Goal: Task Accomplishment & Management: Manage account settings

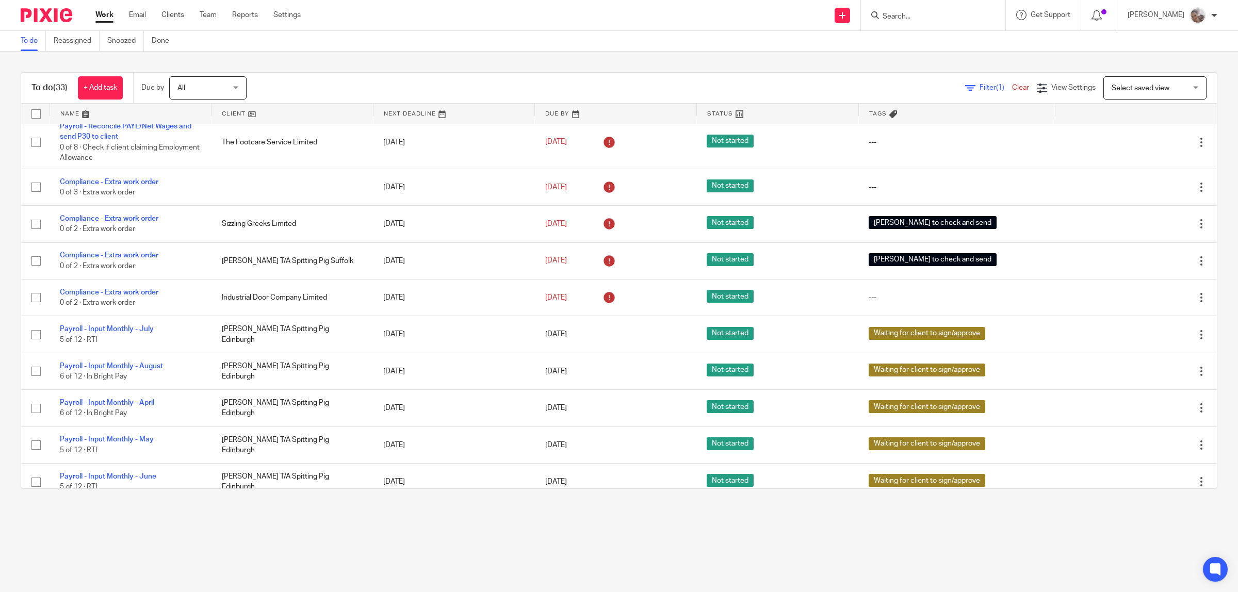
scroll to position [709, 0]
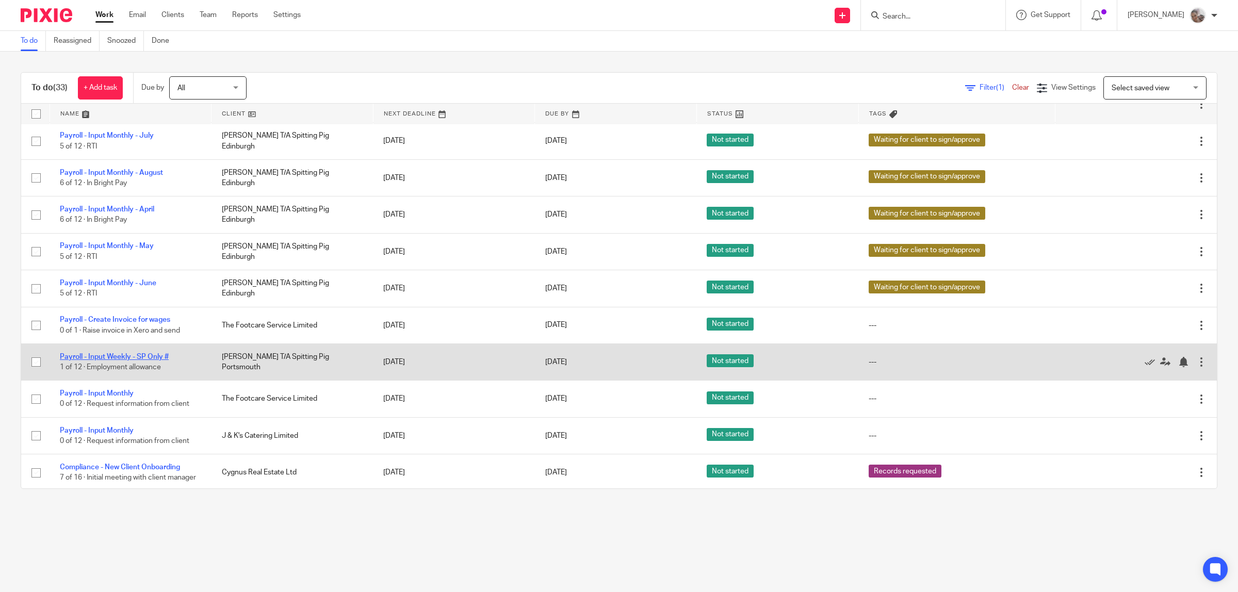
click at [153, 361] on link "Payroll - Input Weekly - SP Only #" at bounding box center [114, 356] width 109 height 7
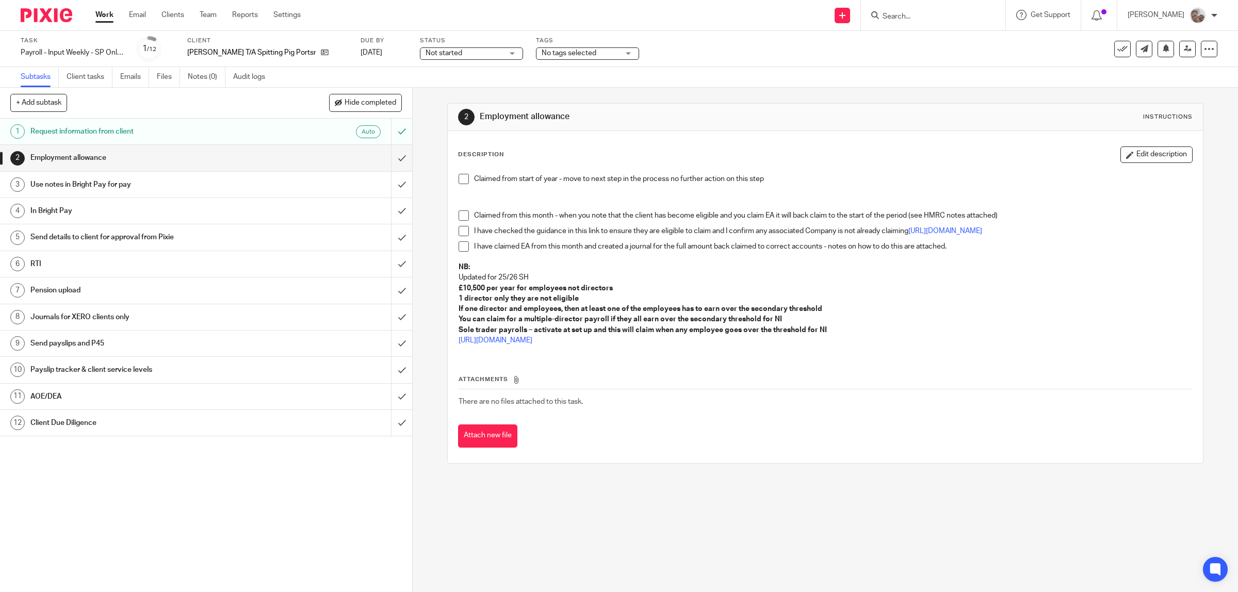
click at [459, 176] on span at bounding box center [464, 179] width 10 height 10
click at [396, 160] on input "submit" at bounding box center [206, 158] width 412 height 26
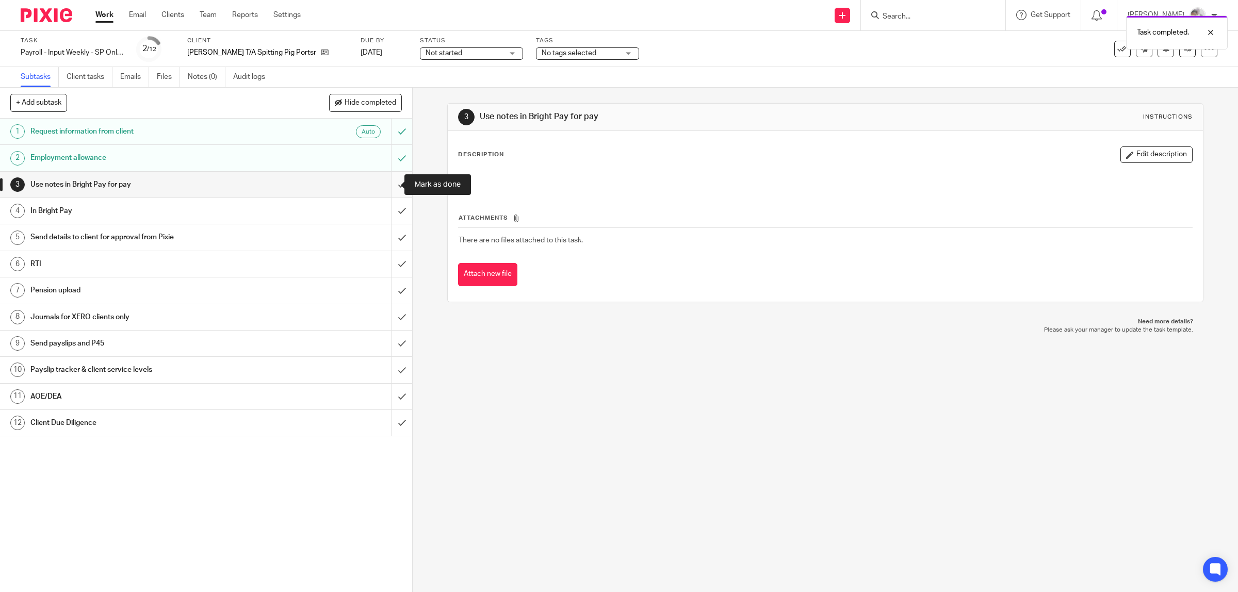
click at [388, 186] on input "submit" at bounding box center [206, 185] width 412 height 26
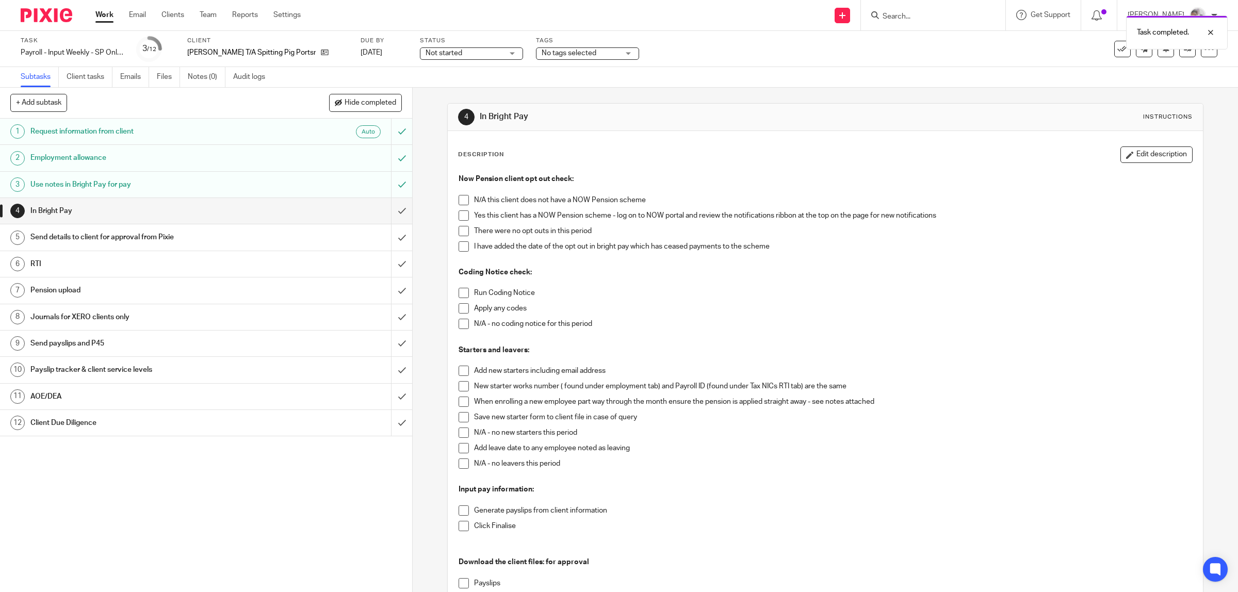
click at [460, 201] on span at bounding box center [464, 200] width 10 height 10
click at [462, 297] on span at bounding box center [464, 293] width 10 height 10
click at [460, 323] on span at bounding box center [464, 324] width 10 height 10
click at [459, 428] on span at bounding box center [464, 433] width 10 height 10
click at [459, 463] on span at bounding box center [464, 464] width 10 height 10
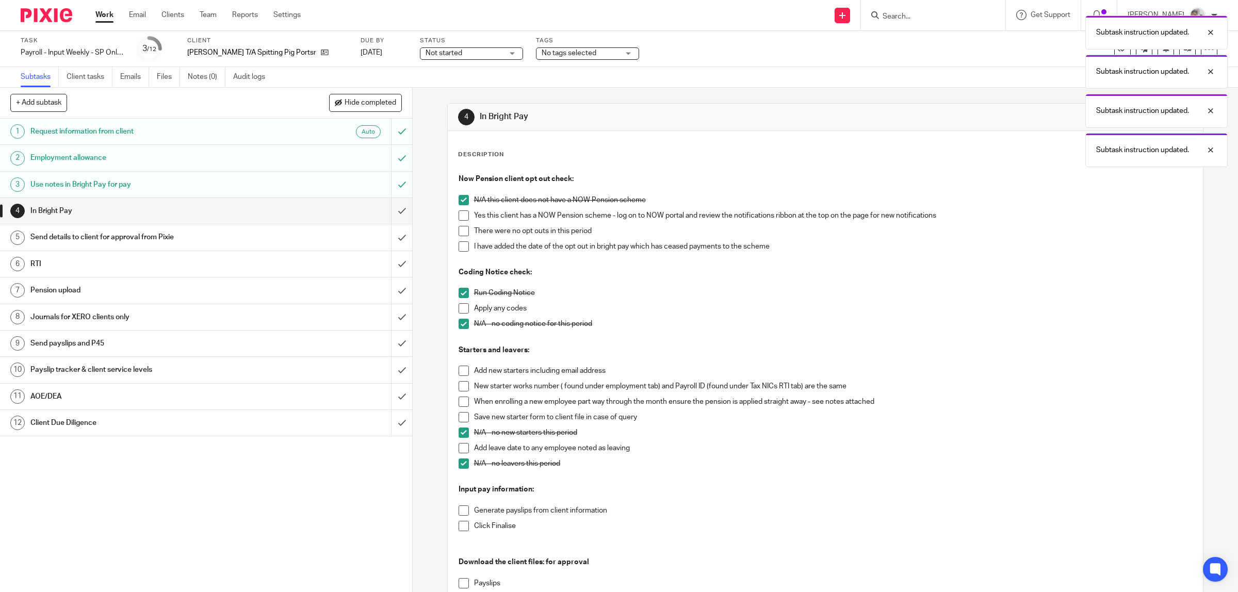
click at [459, 510] on span at bounding box center [464, 510] width 10 height 10
click at [462, 526] on span at bounding box center [464, 526] width 10 height 10
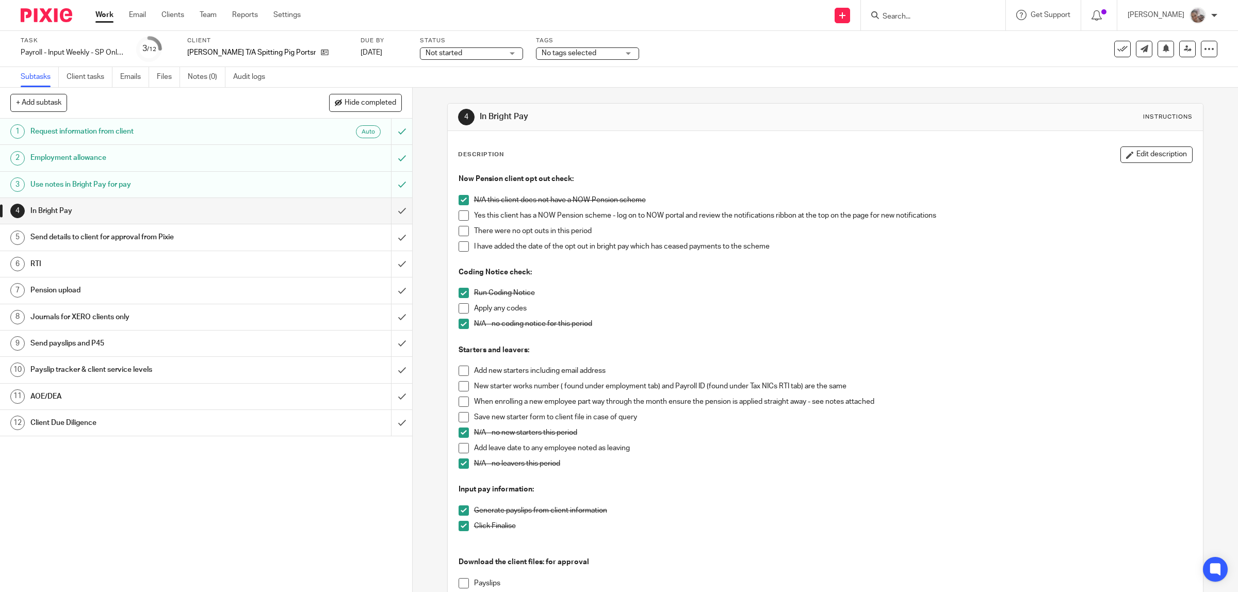
scroll to position [193, 0]
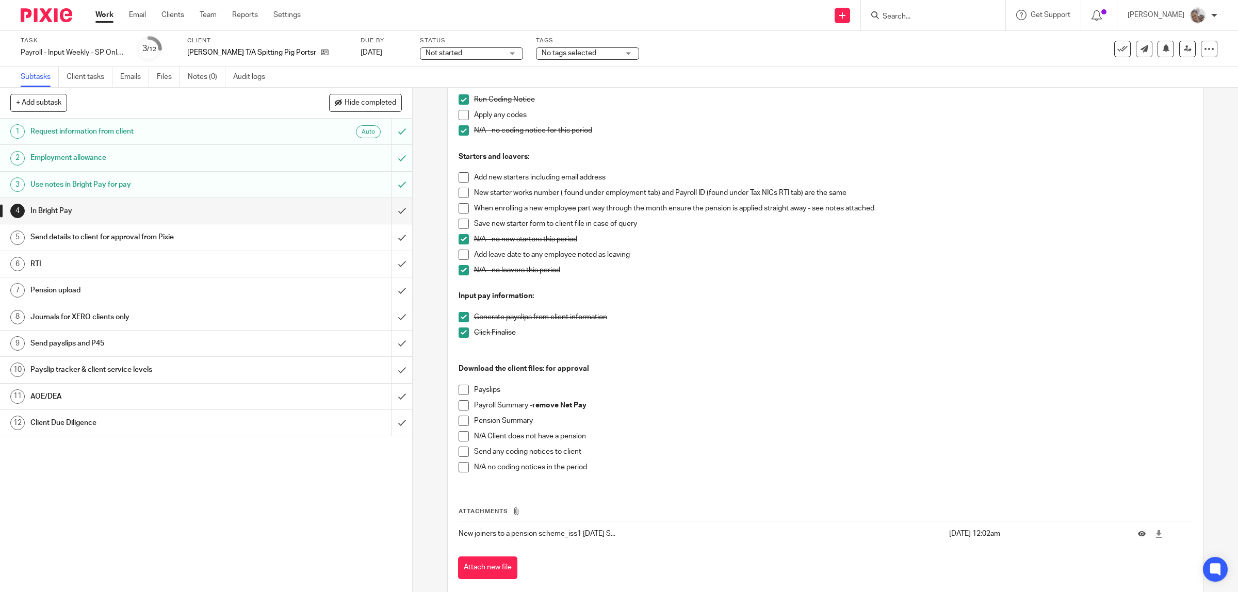
click at [460, 391] on span at bounding box center [464, 390] width 10 height 10
click at [459, 404] on span at bounding box center [464, 405] width 10 height 10
click at [460, 430] on li "Pension Summary" at bounding box center [826, 423] width 734 height 15
click at [459, 435] on span at bounding box center [464, 436] width 10 height 10
click at [463, 466] on span at bounding box center [464, 467] width 10 height 10
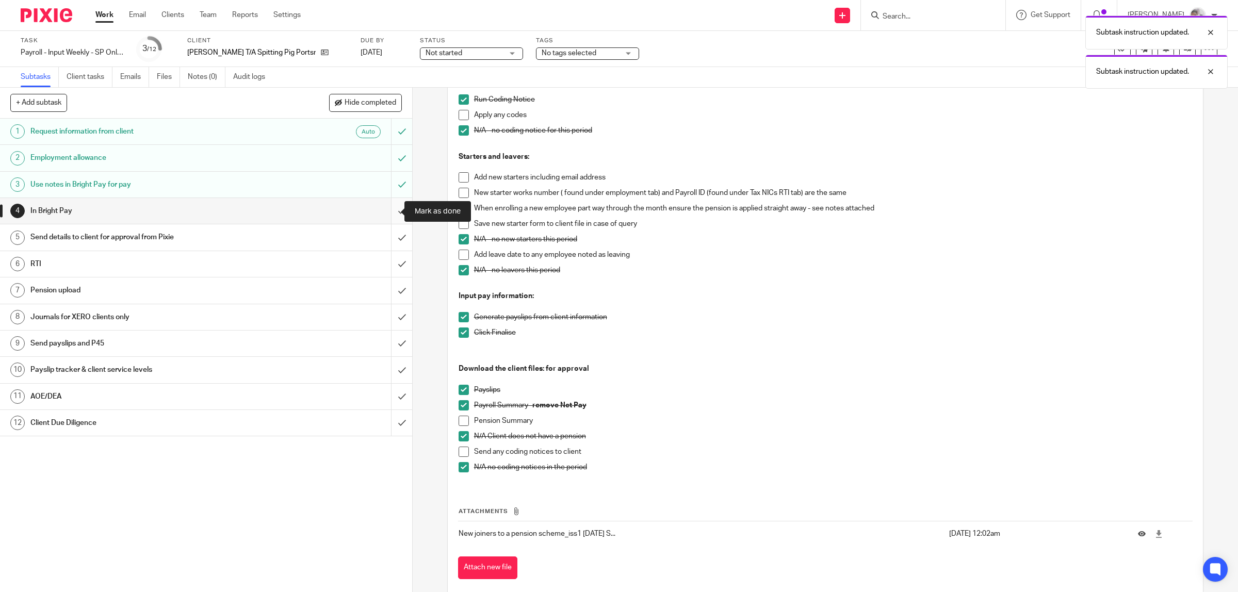
click at [386, 213] on input "submit" at bounding box center [206, 211] width 412 height 26
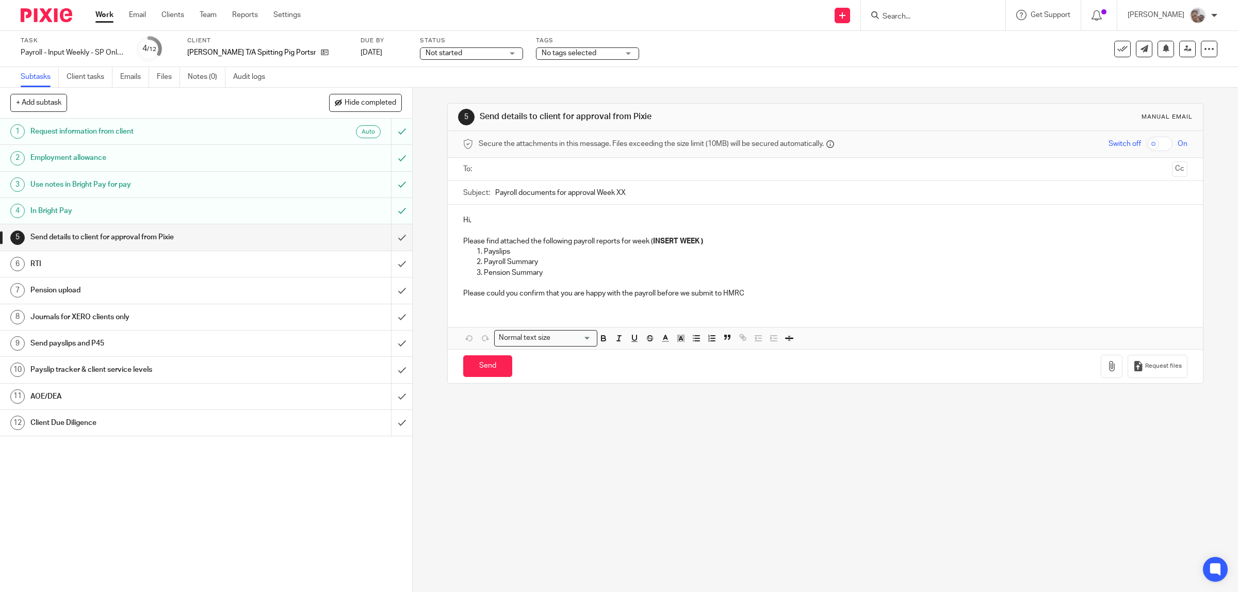
click at [553, 276] on p "Pension Summary" at bounding box center [836, 273] width 704 height 10
drag, startPoint x: 544, startPoint y: 275, endPoint x: 481, endPoint y: 274, distance: 62.9
click at [484, 274] on p "Pension Summary" at bounding box center [836, 273] width 704 height 10
click at [627, 192] on input "Payroll documents for approval Week XX" at bounding box center [841, 192] width 693 height 23
type input "Payroll documents for approval Week 24"
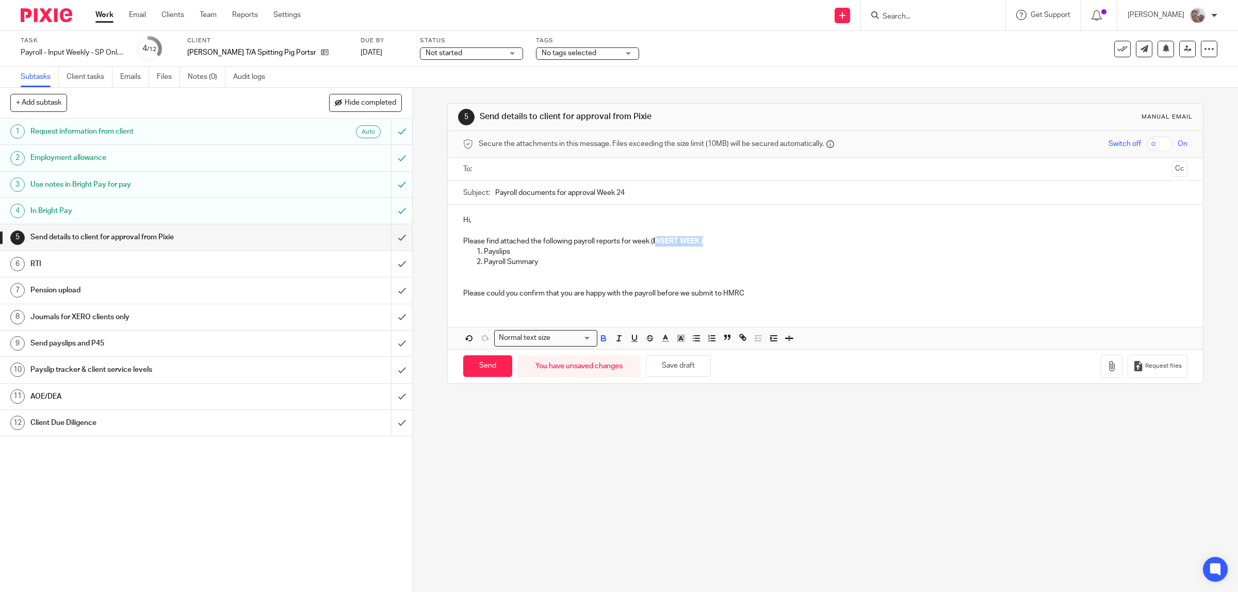
drag, startPoint x: 713, startPoint y: 240, endPoint x: 653, endPoint y: 238, distance: 59.9
click at [653, 238] on p "Please find attached the following payroll reports for week ( INSERT WEEK )" at bounding box center [825, 241] width 725 height 10
click at [1101, 370] on button "button" at bounding box center [1112, 366] width 22 height 23
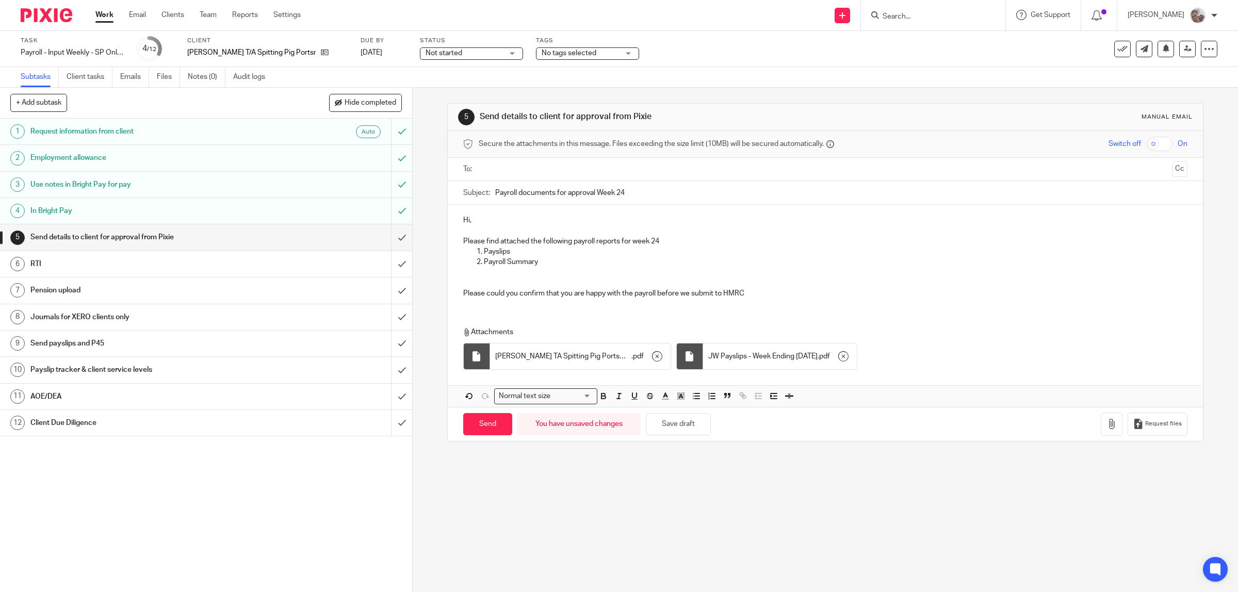
click at [506, 171] on input "text" at bounding box center [824, 170] width 685 height 12
click at [1146, 143] on input "checkbox" at bounding box center [1159, 144] width 26 height 14
click at [1069, 305] on div "Hi, Please find attached the following payroll reports for week 24 Payslips Pay…" at bounding box center [826, 258] width 756 height 102
click at [509, 286] on p "Please could you confirm that you are happy with the payroll before we submit t…" at bounding box center [825, 290] width 725 height 21
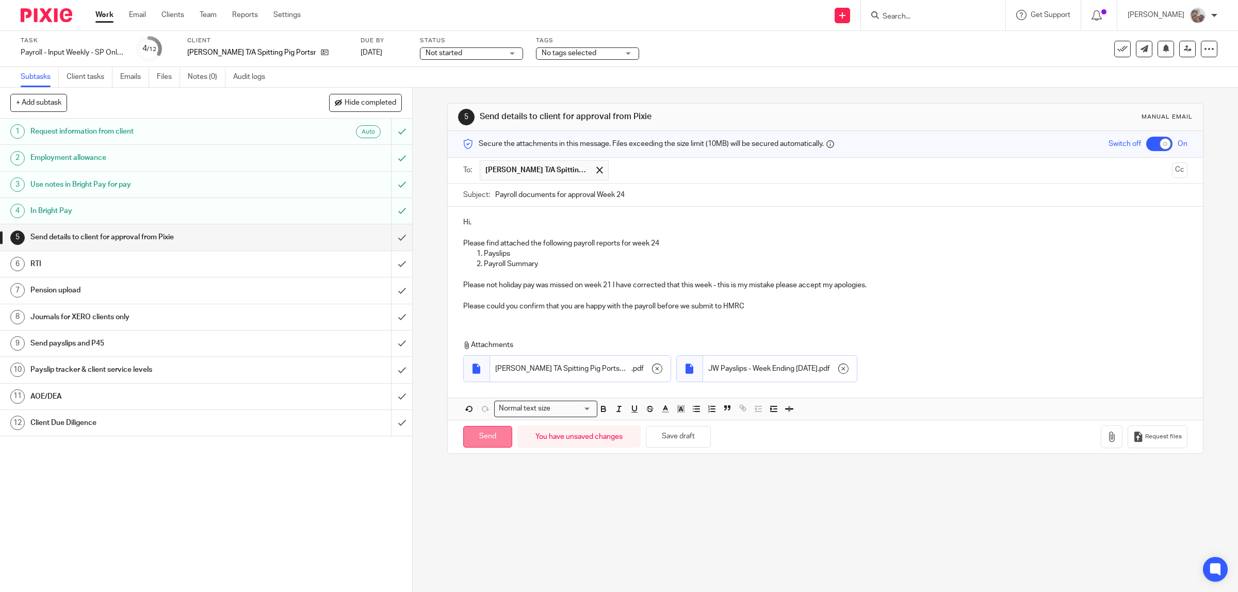
click at [488, 439] on input "Send" at bounding box center [487, 437] width 49 height 22
checkbox input "false"
type input "Sent"
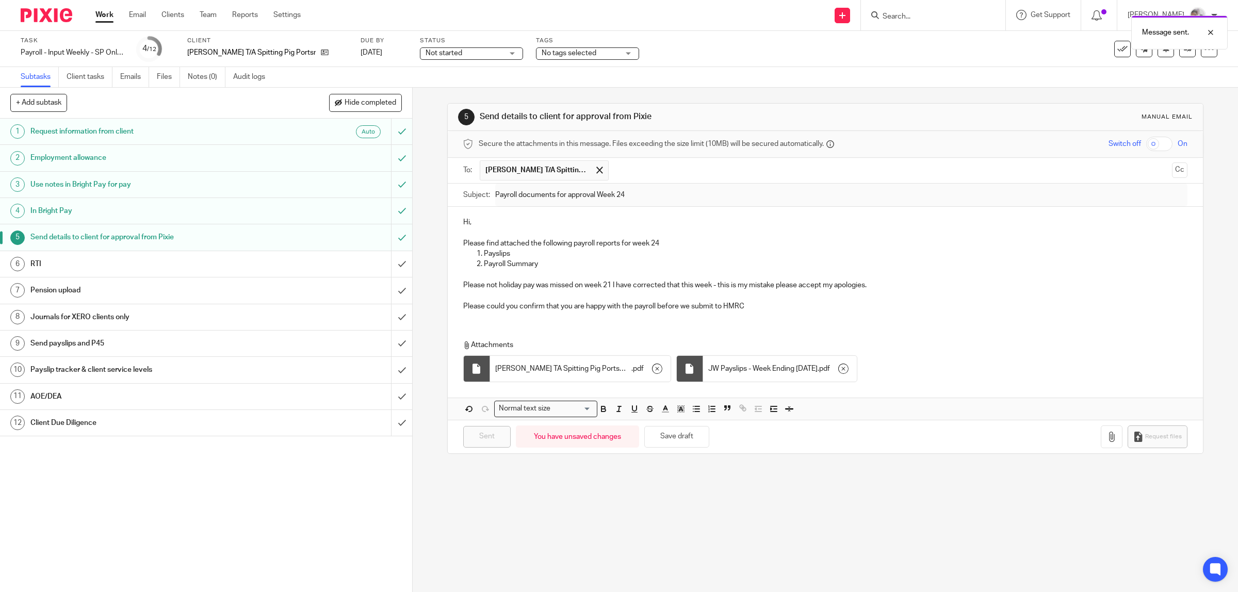
click at [578, 55] on span "No tags selected" at bounding box center [569, 53] width 55 height 7
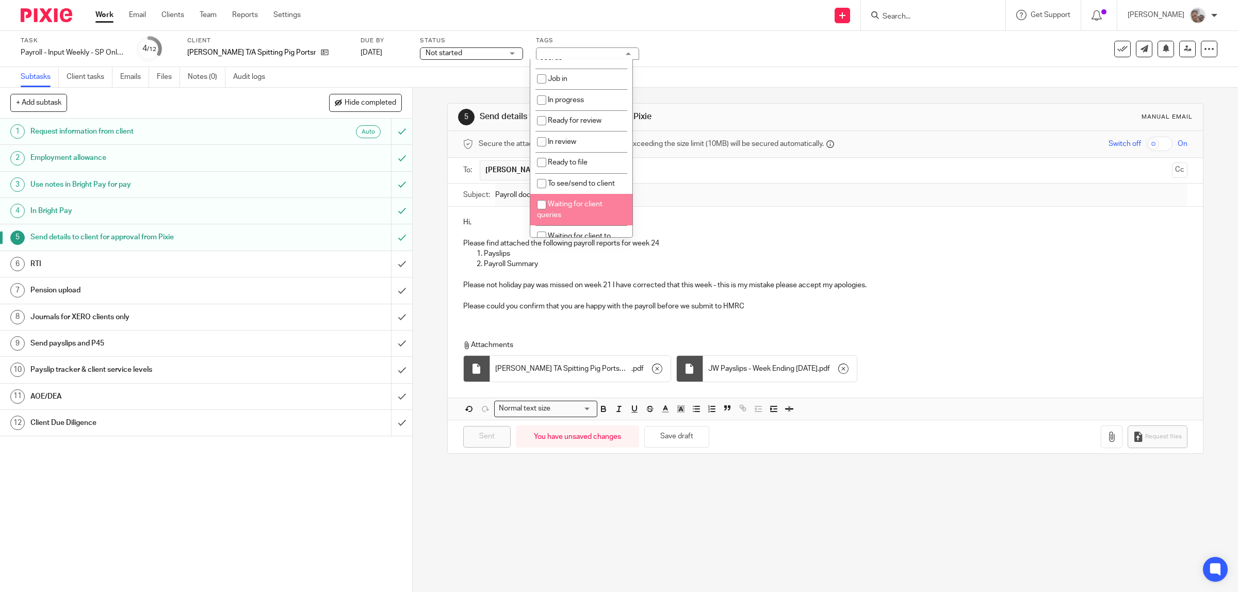
scroll to position [129, 0]
click at [586, 173] on li "Waiting for client to sign/approve" at bounding box center [581, 176] width 102 height 31
checkbox input "true"
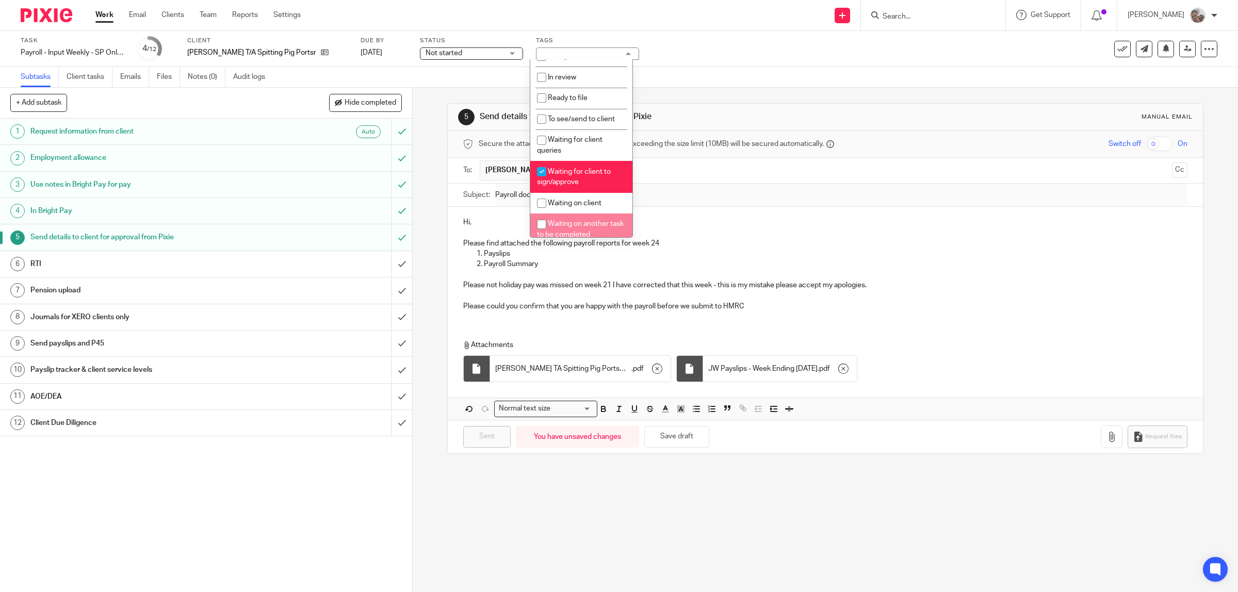
click at [692, 549] on div "5 Send details to client for approval from Pixie Manual email Secure the attach…" at bounding box center [825, 340] width 825 height 504
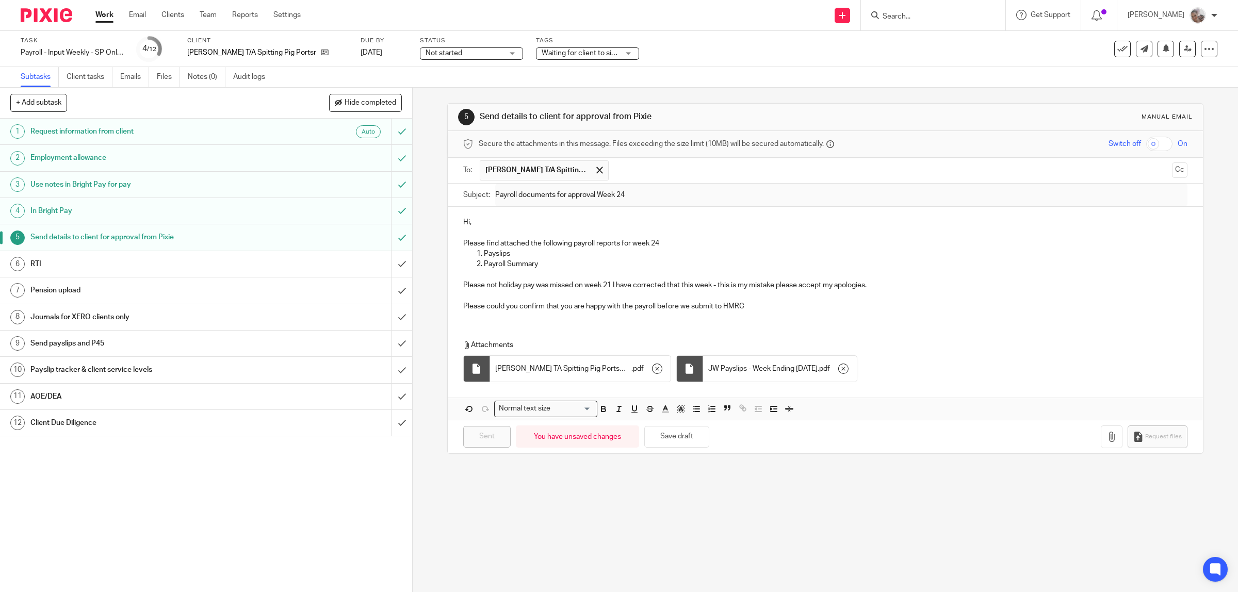
click at [107, 398] on h1 "AOE/DEA" at bounding box center [147, 396] width 234 height 15
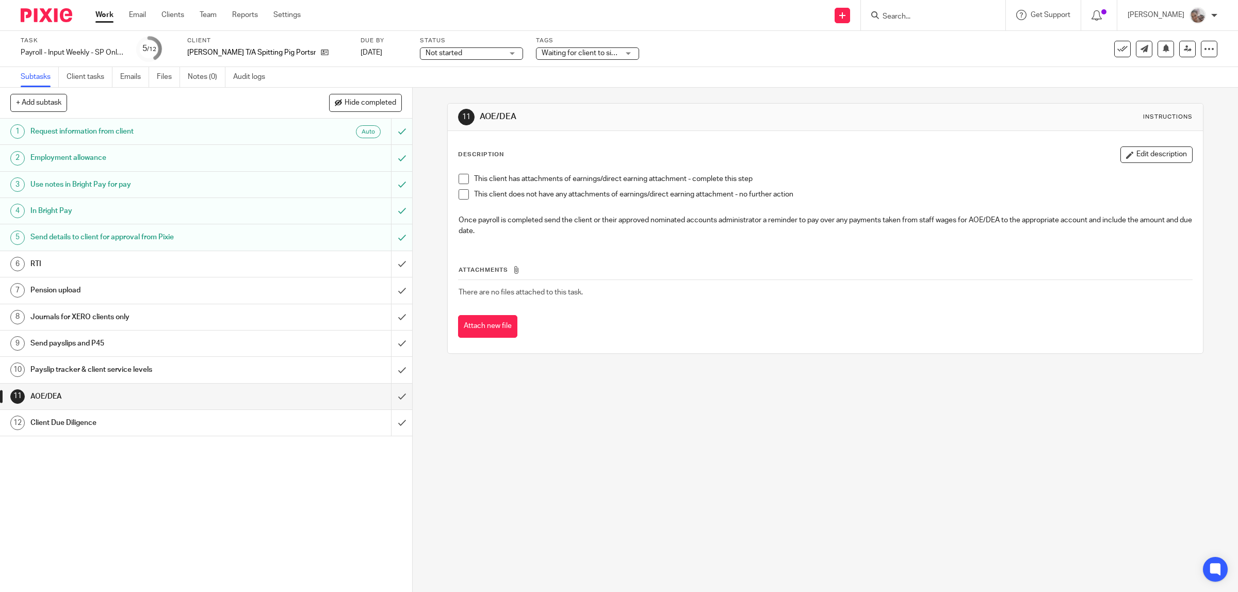
click at [459, 189] on span at bounding box center [464, 194] width 10 height 10
click at [389, 398] on input "submit" at bounding box center [206, 397] width 412 height 26
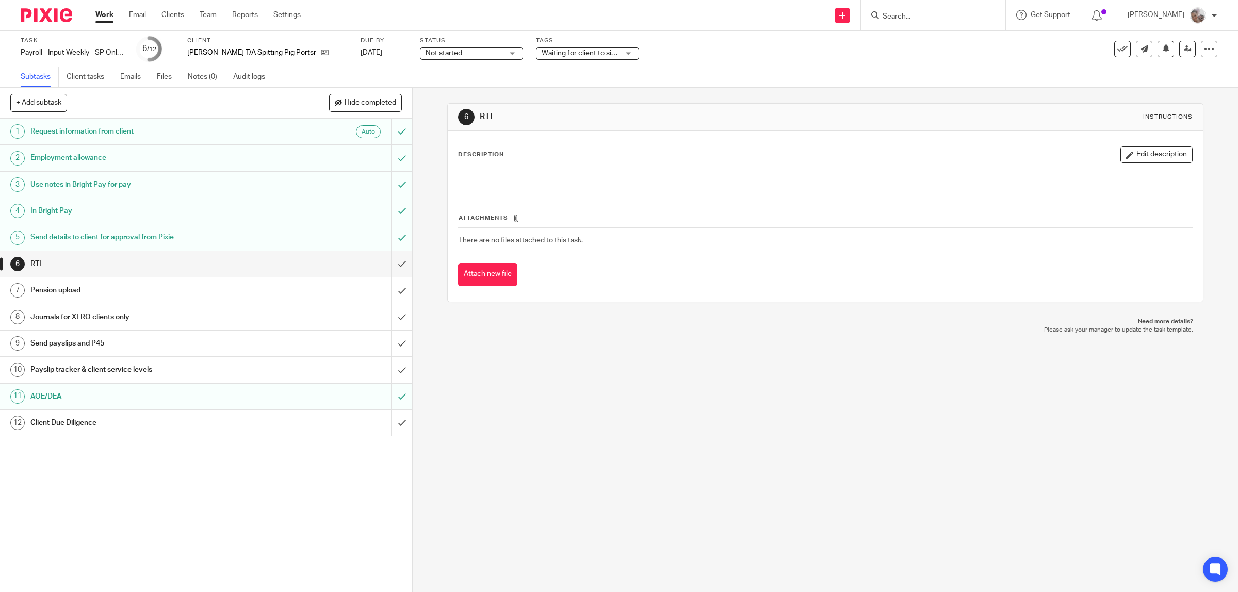
click at [192, 424] on h1 "Client Due Diligence" at bounding box center [147, 422] width 234 height 15
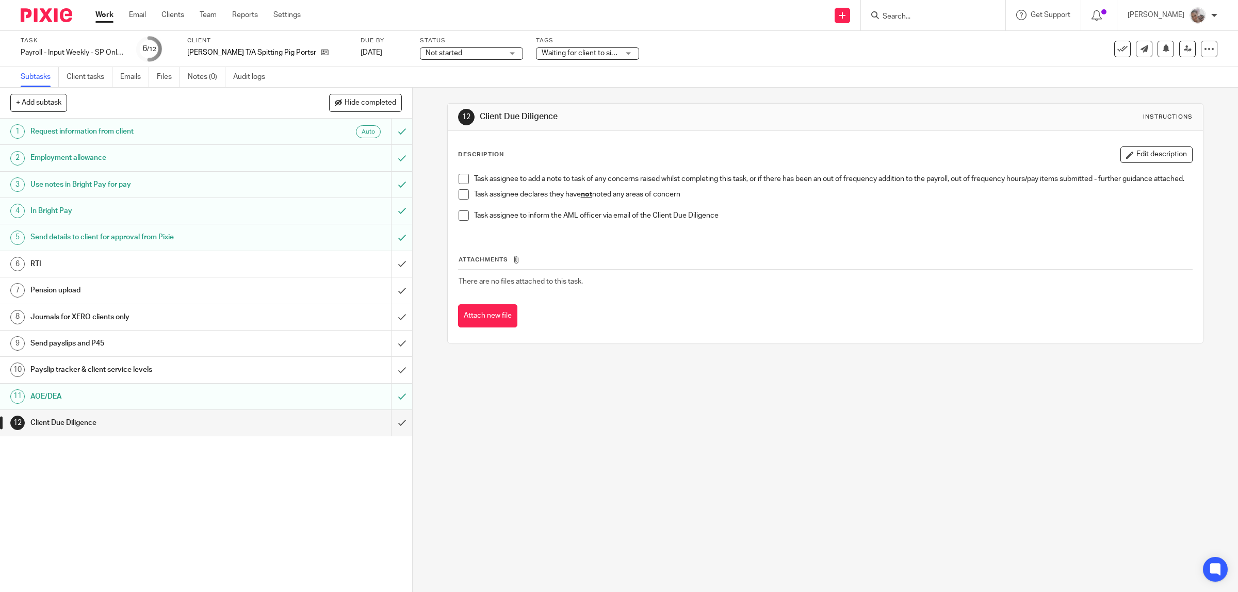
click at [460, 200] on span at bounding box center [464, 194] width 10 height 10
click at [389, 421] on input "submit" at bounding box center [206, 423] width 412 height 26
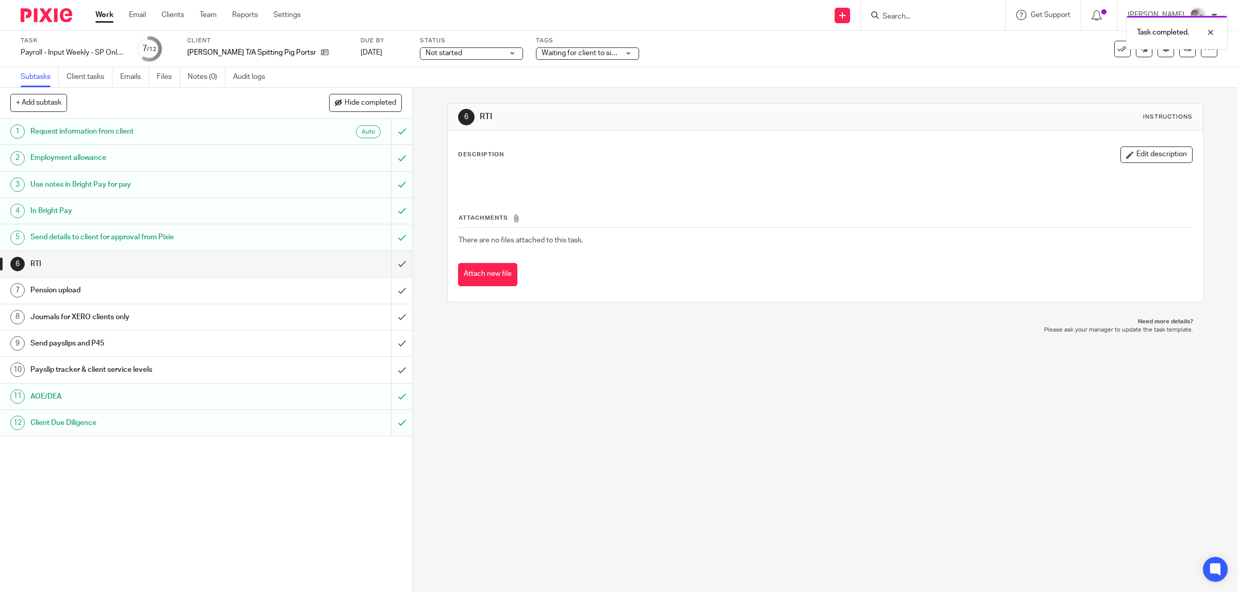
click at [81, 293] on h1 "Pension upload" at bounding box center [147, 290] width 234 height 15
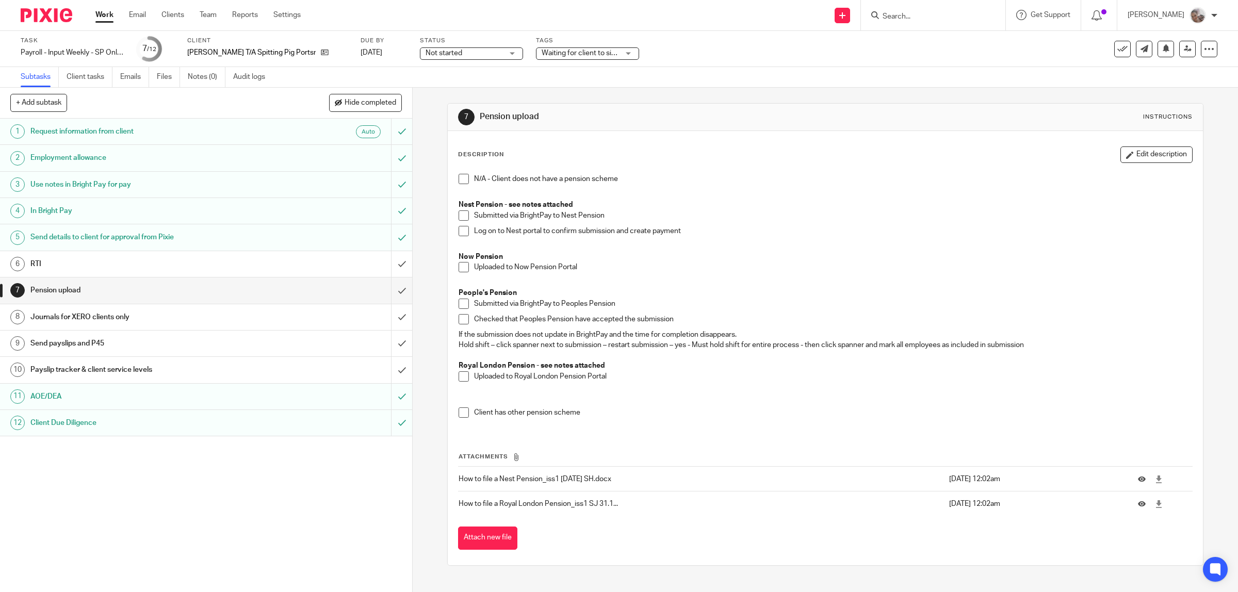
click at [464, 182] on span at bounding box center [464, 179] width 10 height 10
click at [390, 289] on input "submit" at bounding box center [206, 290] width 412 height 26
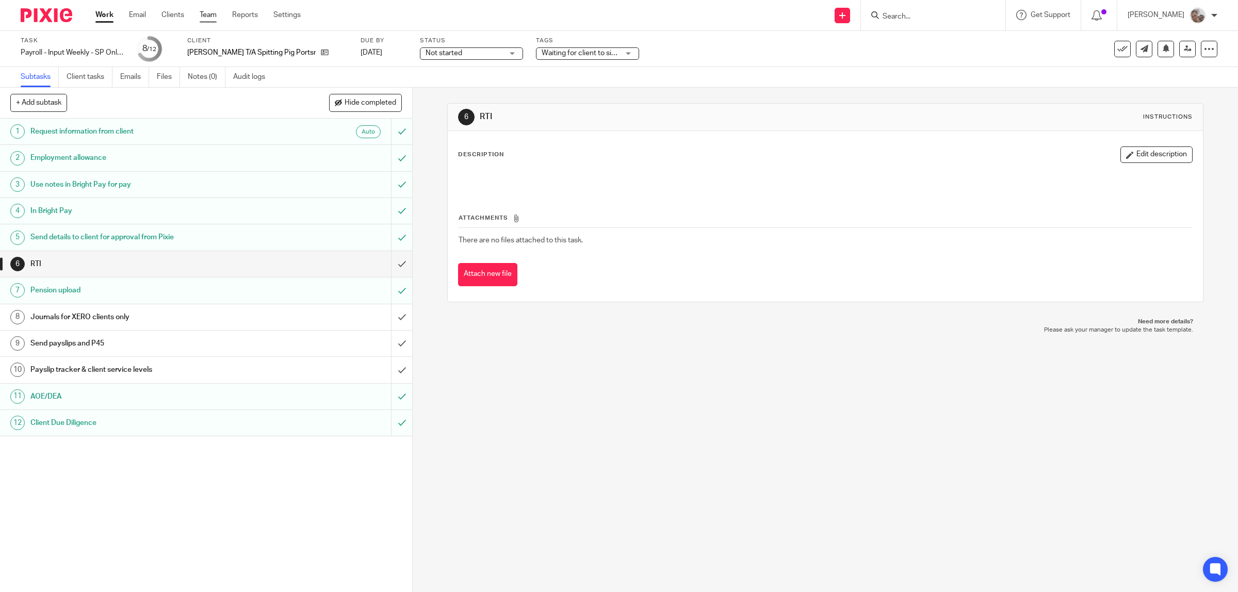
click at [207, 11] on link "Team" at bounding box center [208, 15] width 17 height 10
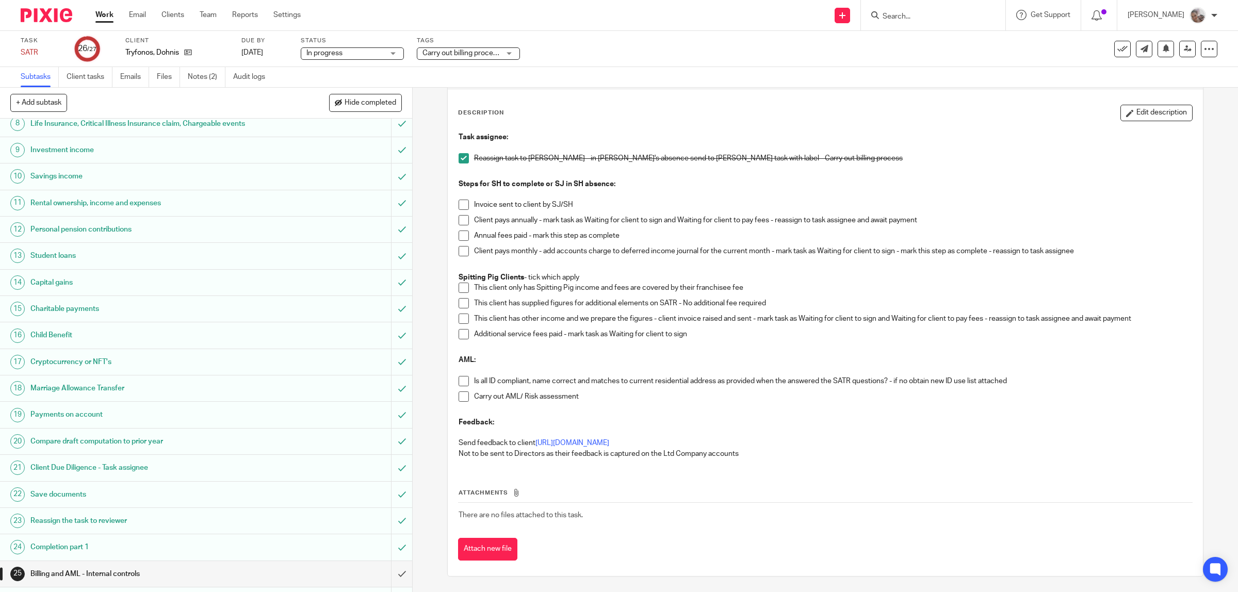
scroll to position [245, 0]
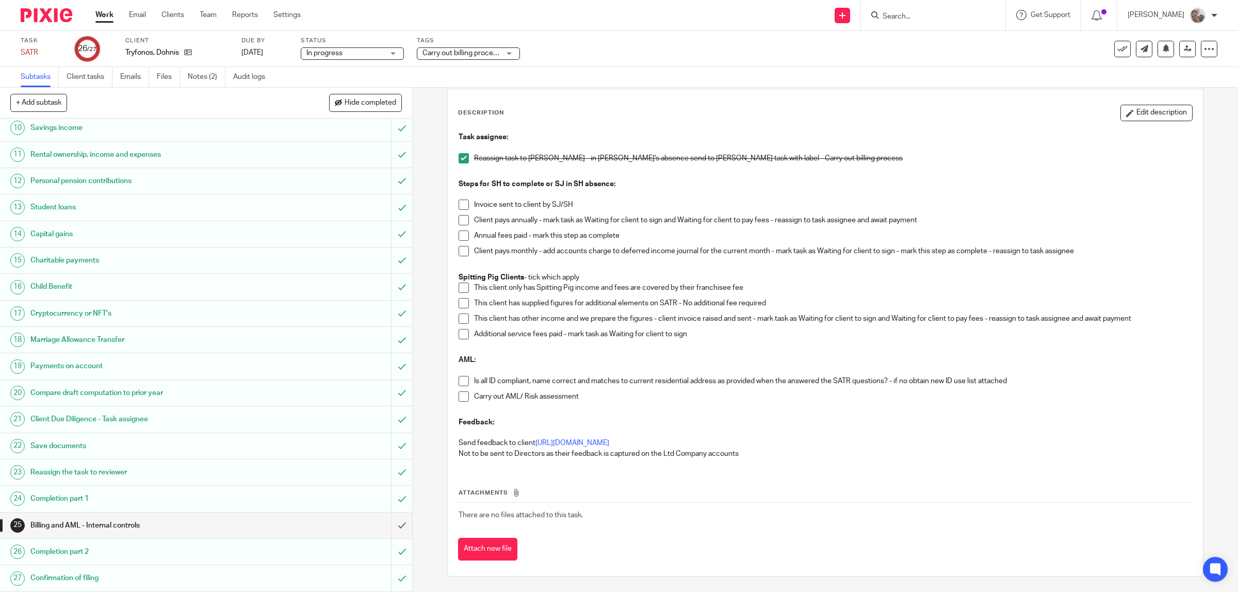
click at [461, 305] on span at bounding box center [464, 303] width 10 height 10
click at [465, 288] on li "This client only has Spitting Pig income and fees are covered by their franchis…" at bounding box center [826, 290] width 734 height 15
click at [459, 284] on span at bounding box center [464, 288] width 10 height 10
click at [459, 250] on span at bounding box center [464, 251] width 10 height 10
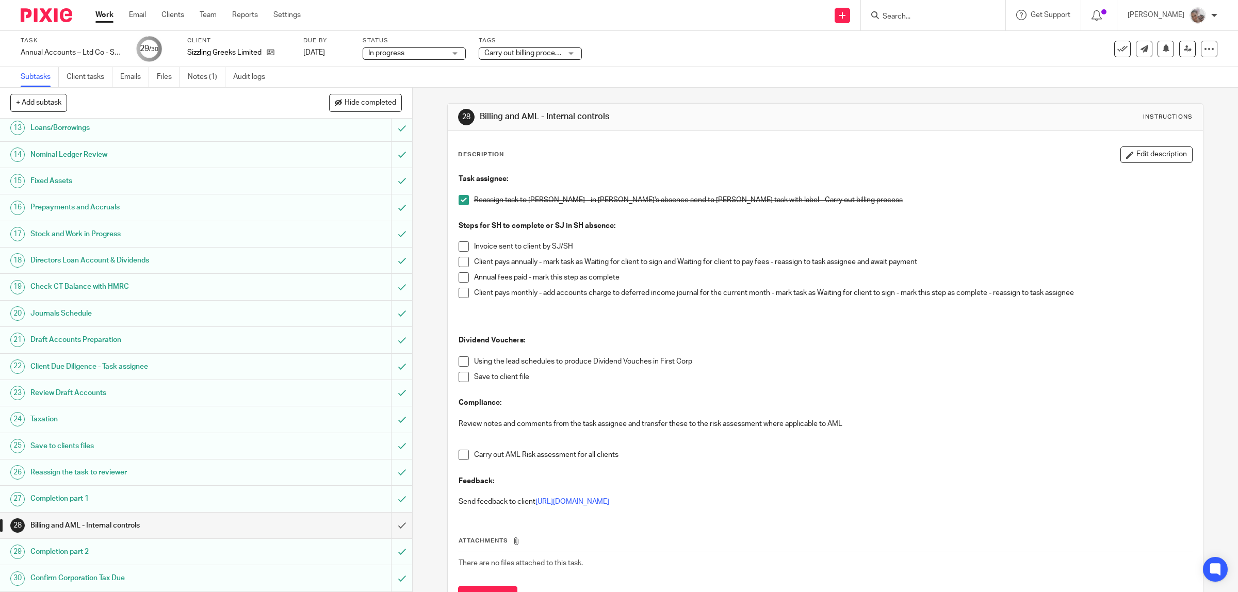
scroll to position [325, 0]
click at [459, 290] on span at bounding box center [464, 293] width 10 height 10
click at [459, 365] on span at bounding box center [464, 361] width 10 height 10
click at [459, 378] on span at bounding box center [464, 377] width 10 height 10
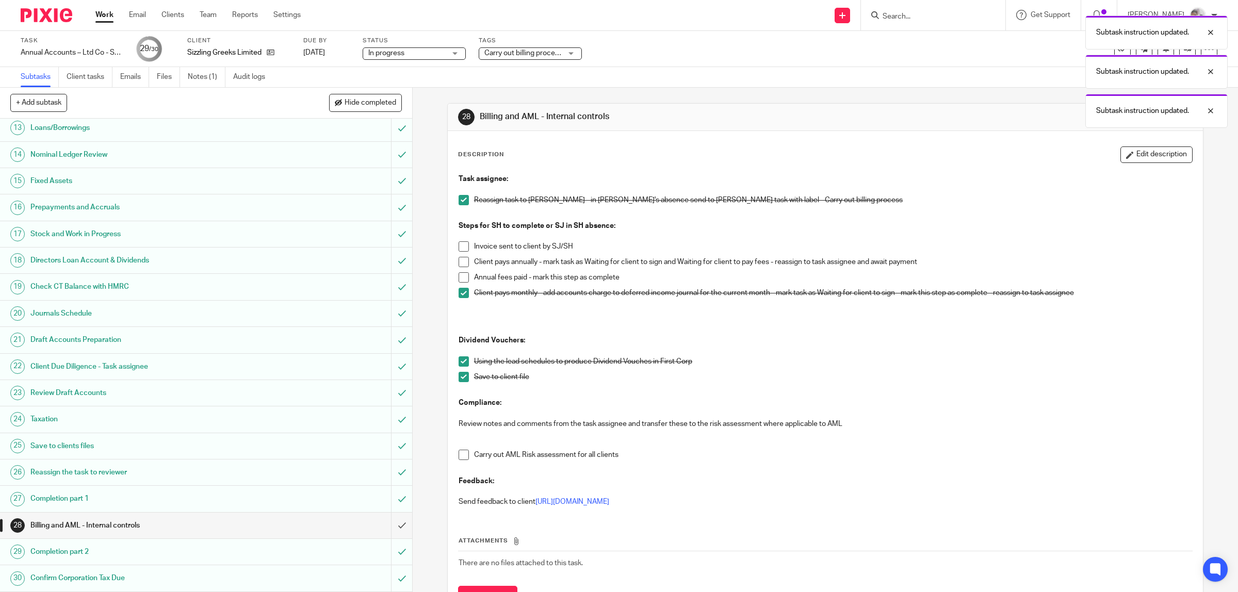
click at [459, 456] on span at bounding box center [464, 455] width 10 height 10
click at [387, 524] on input "submit" at bounding box center [206, 526] width 412 height 26
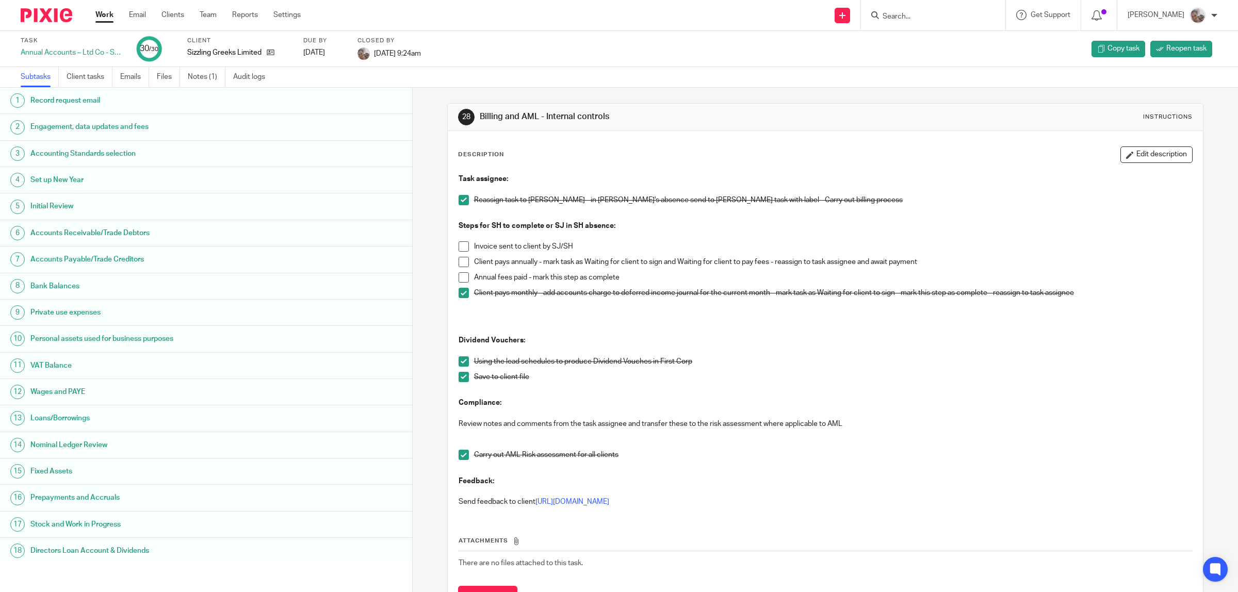
scroll to position [49, 0]
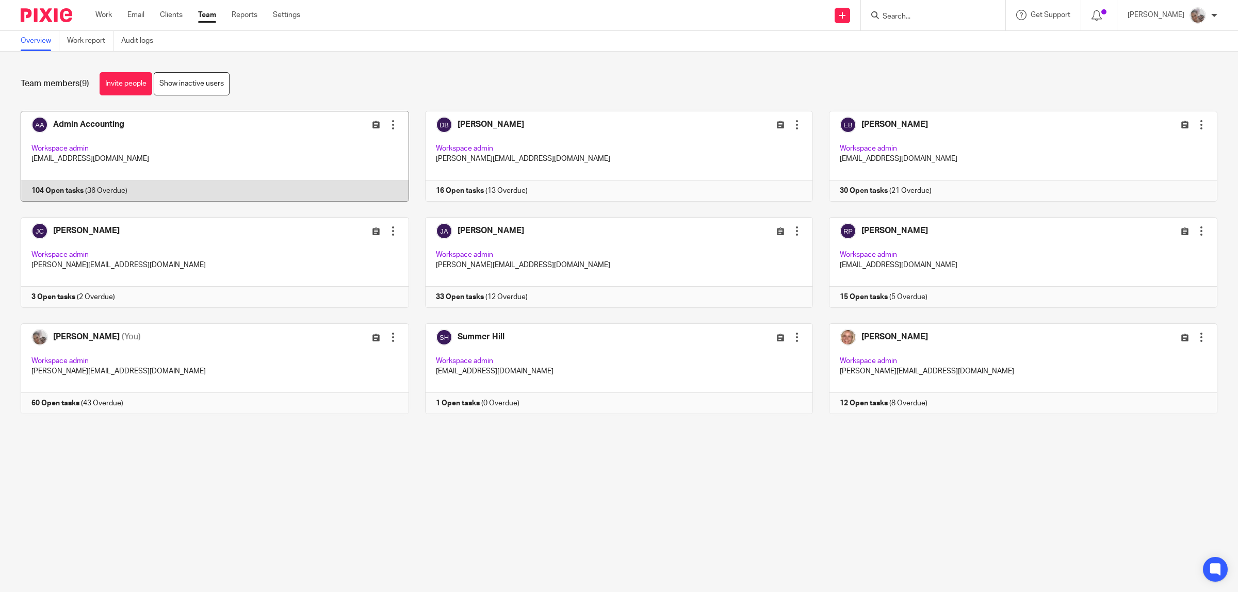
click at [88, 119] on link at bounding box center [207, 156] width 404 height 91
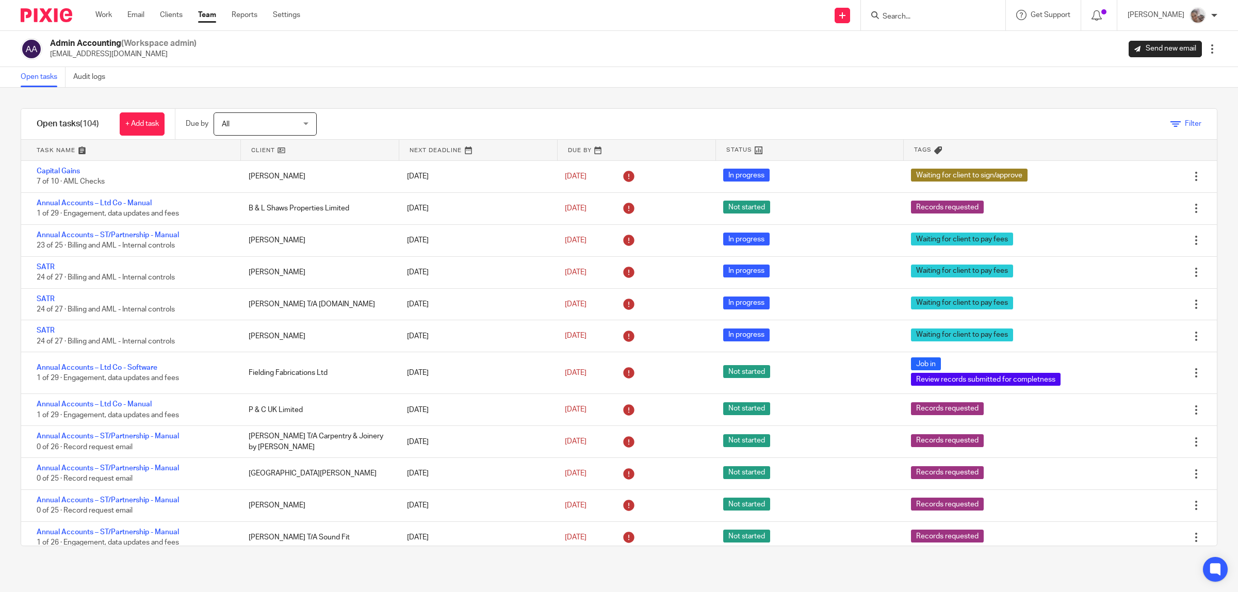
click at [1170, 125] on icon at bounding box center [1175, 124] width 10 height 10
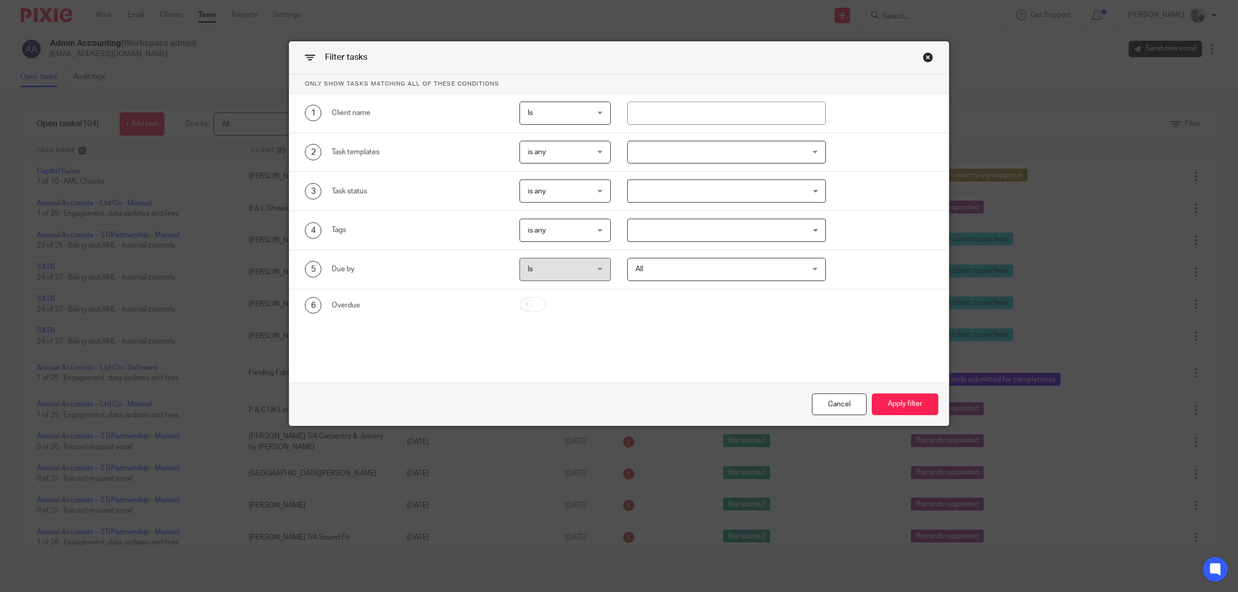
click at [633, 230] on input "Search for option" at bounding box center [724, 230] width 191 height 18
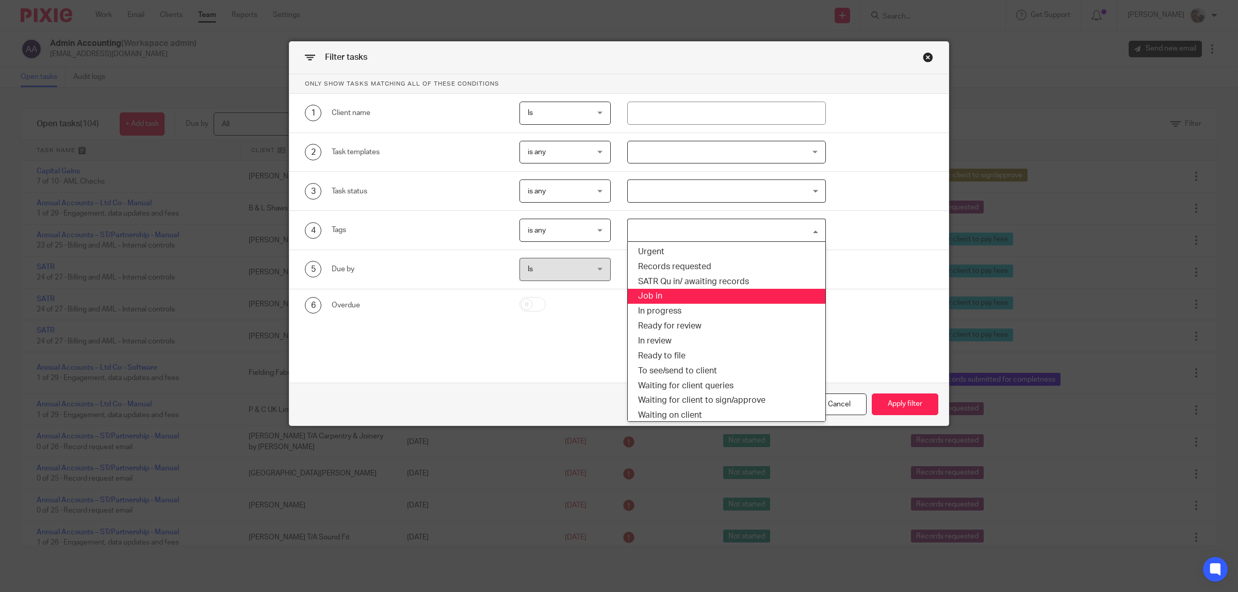
click at [664, 297] on li "Job in" at bounding box center [727, 296] width 198 height 15
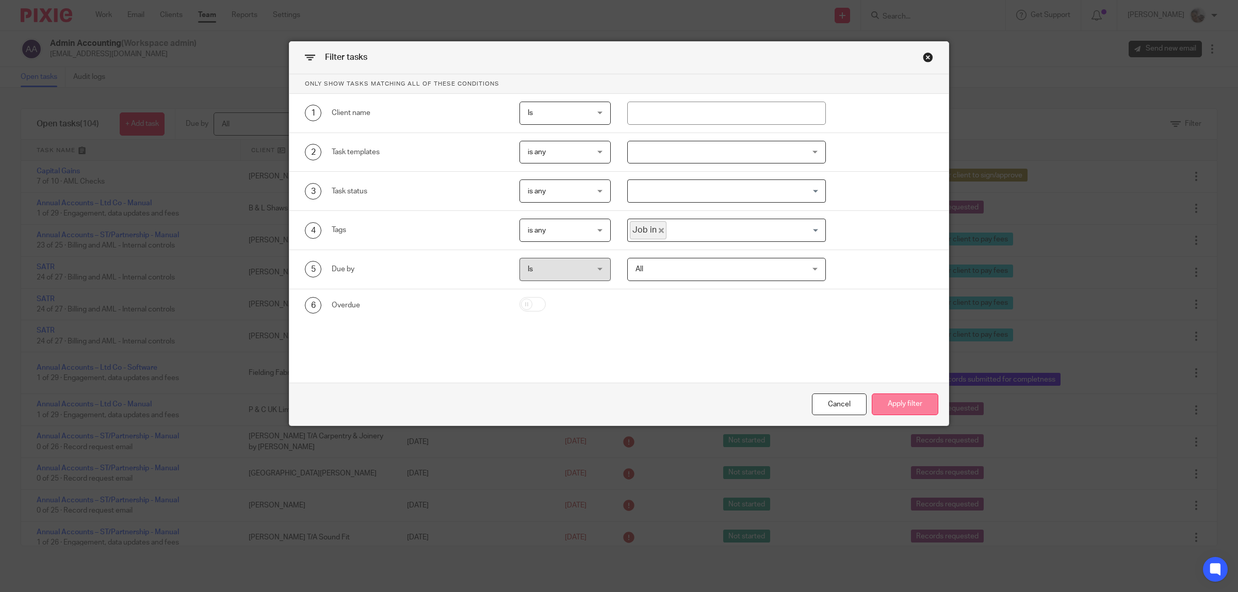
click at [896, 408] on button "Apply filter" at bounding box center [905, 405] width 67 height 22
